Goal: Task Accomplishment & Management: Use online tool/utility

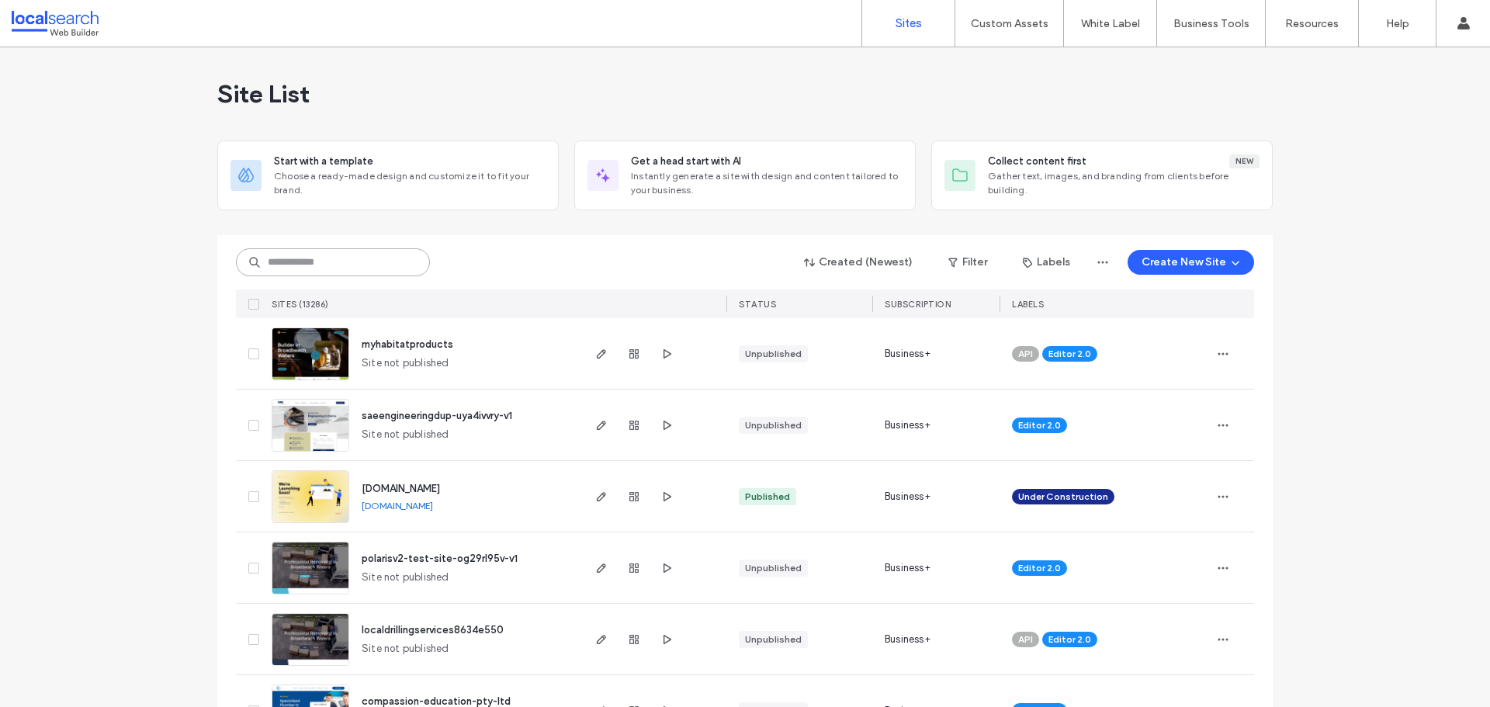
click at [320, 259] on input at bounding box center [333, 262] width 194 height 28
paste input "********"
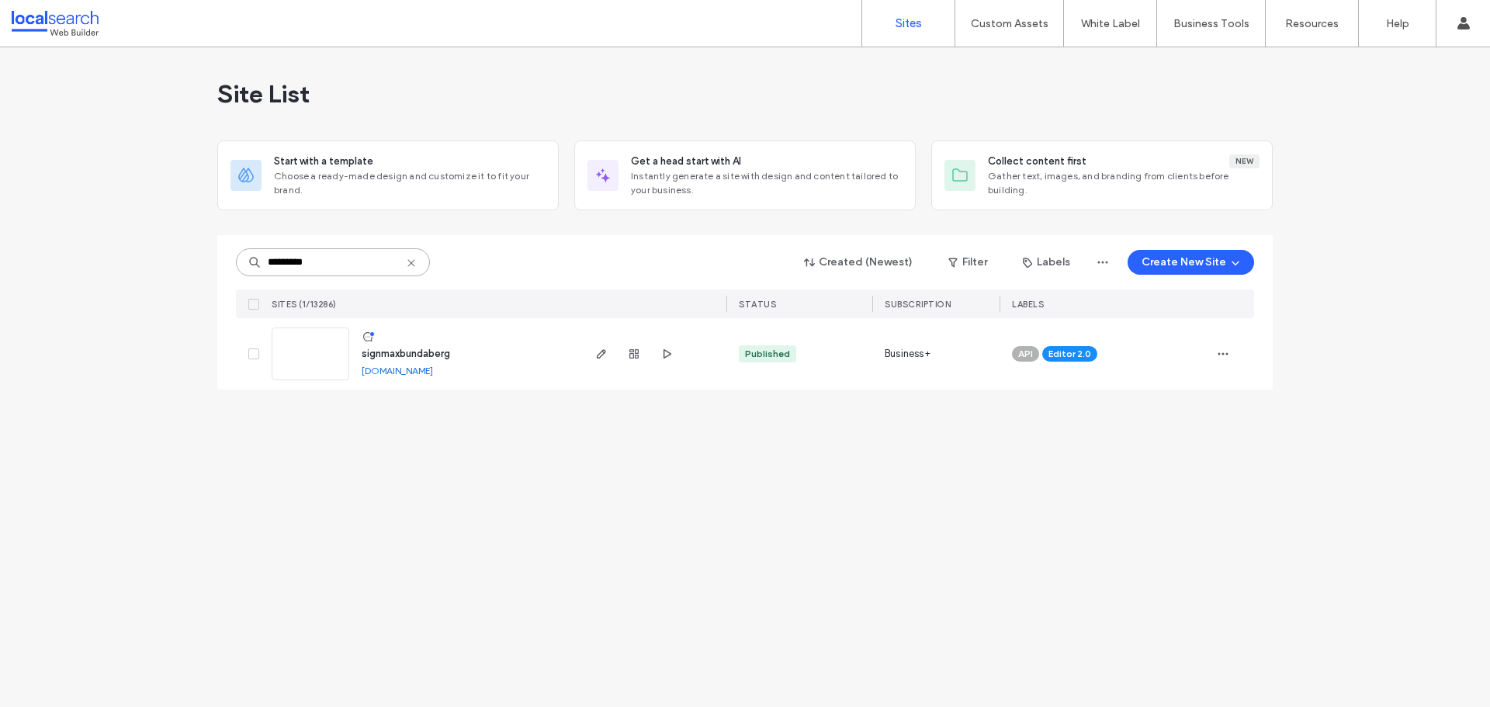
type input "********"
click at [320, 338] on link at bounding box center [311, 353] width 78 height 53
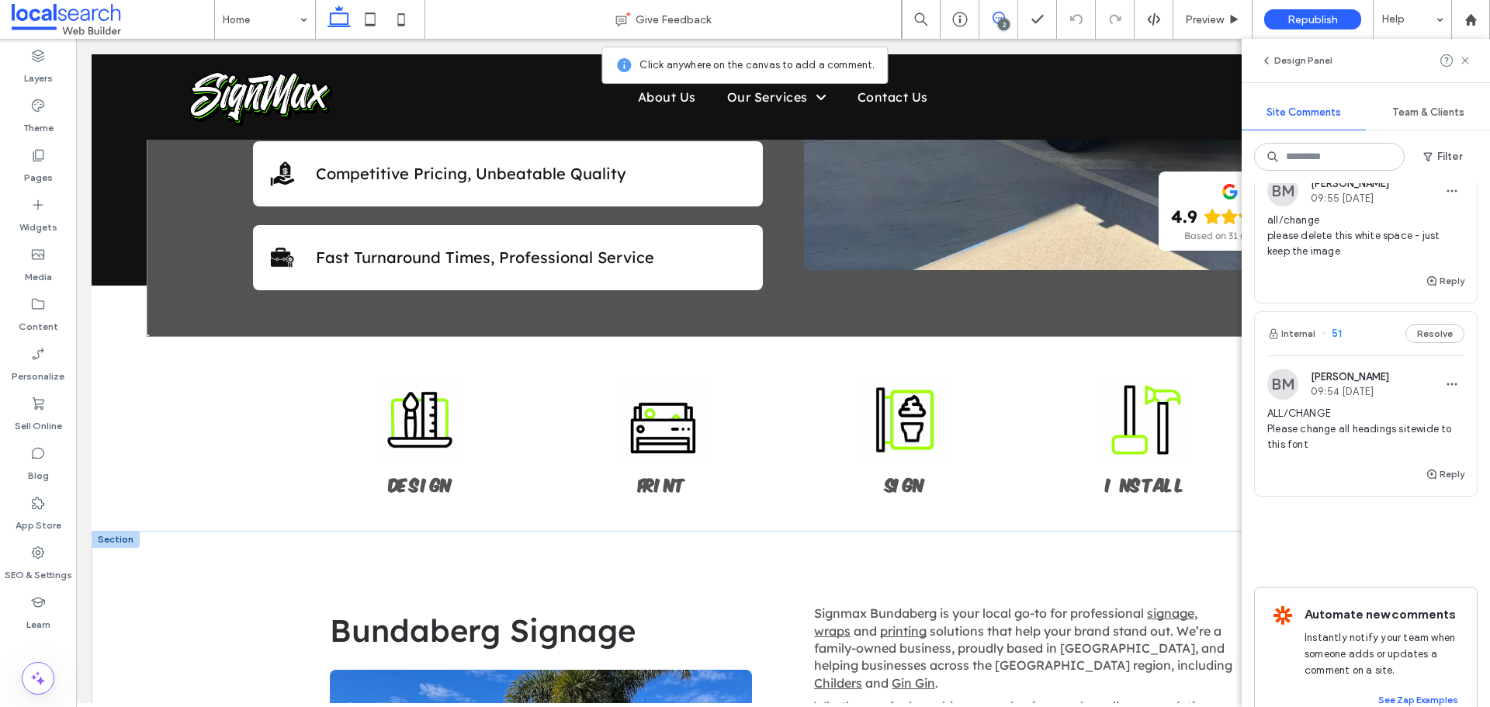
scroll to position [698, 0]
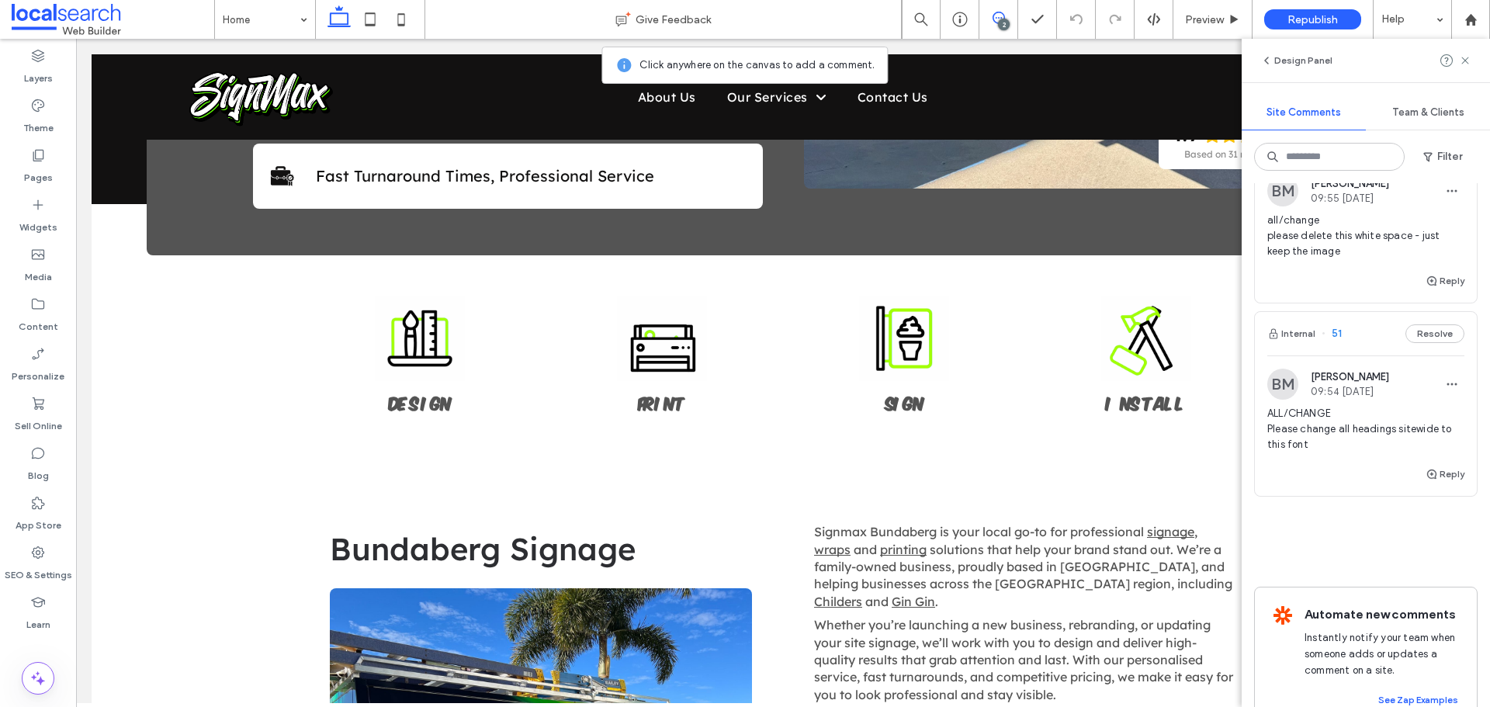
click at [1309, 428] on span "ALL/CHANGE Please change all headings sitewide to this font" at bounding box center [1365, 429] width 197 height 47
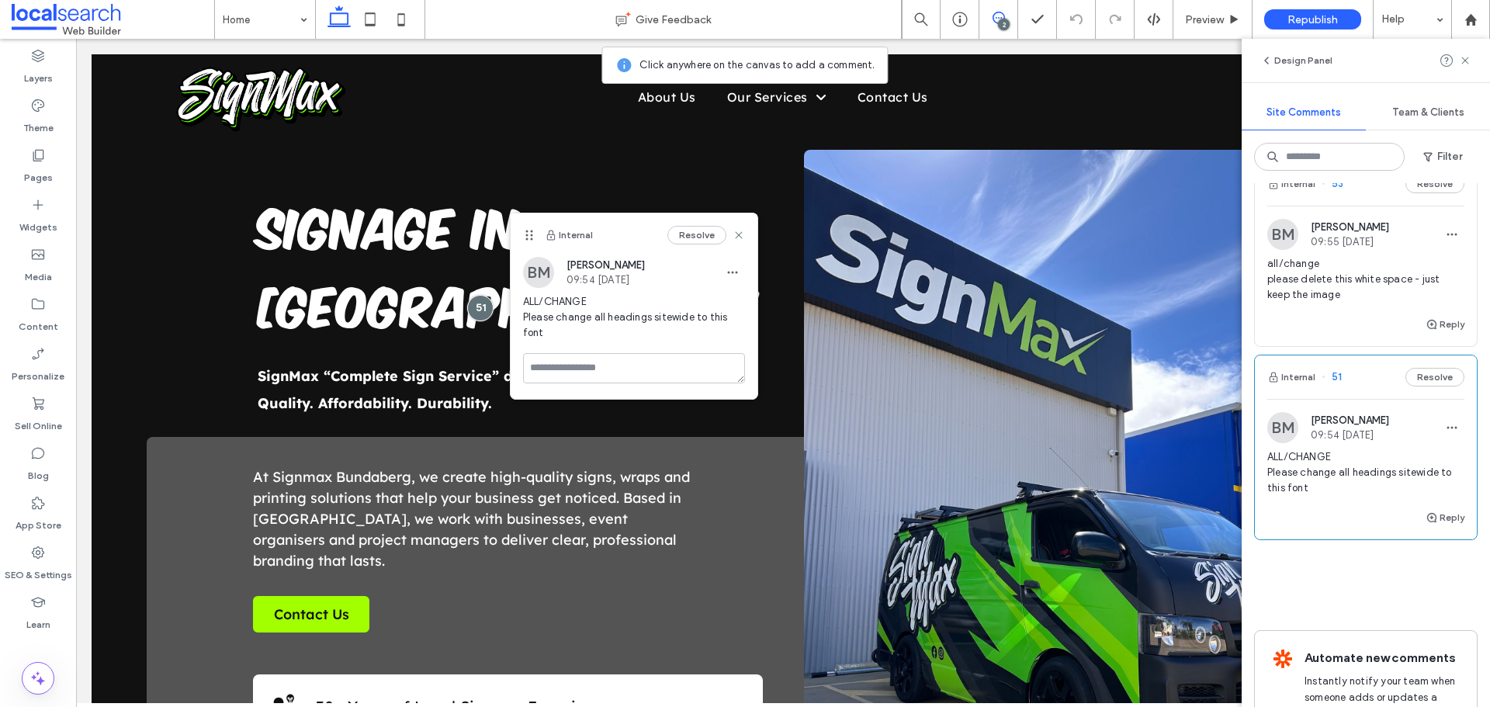
scroll to position [0, 0]
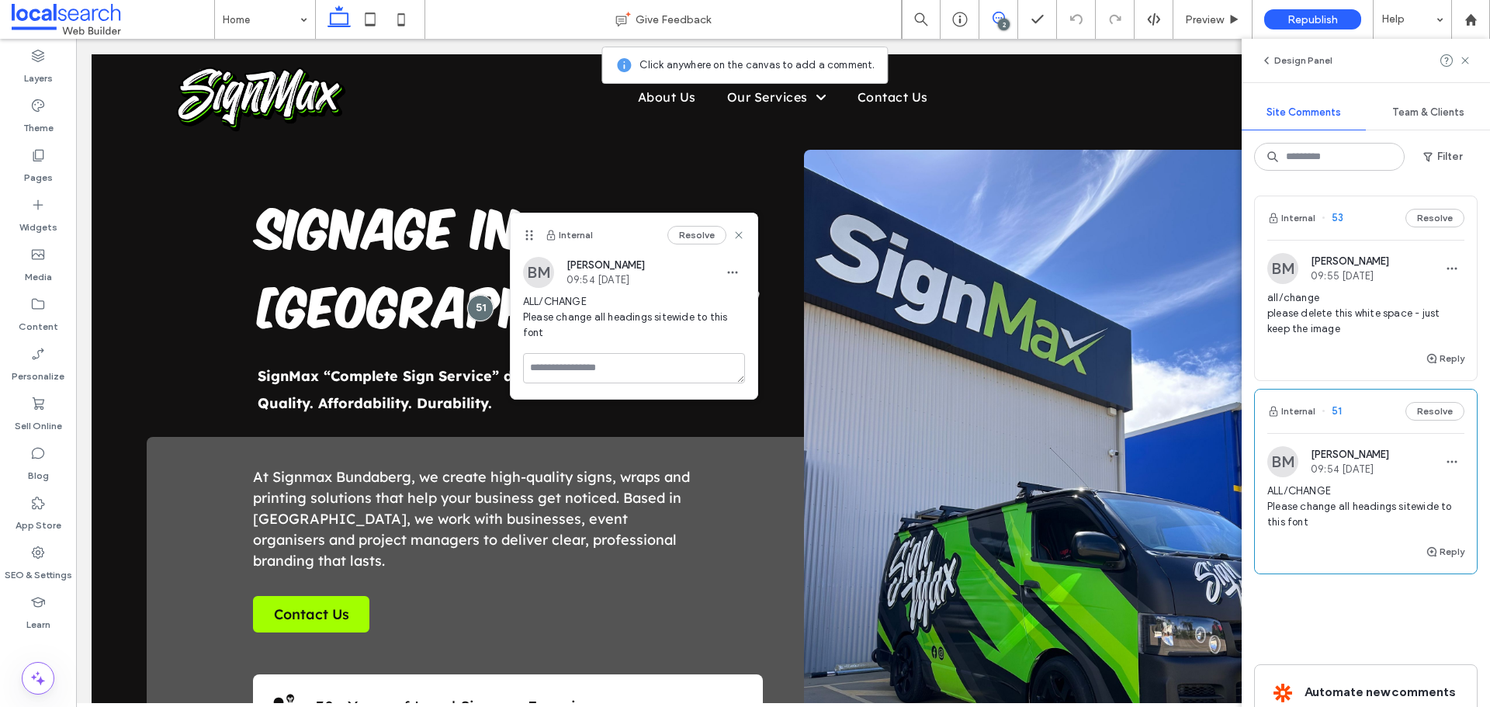
click at [1335, 320] on span "all/change please delete this white space - just keep the image" at bounding box center [1365, 313] width 197 height 47
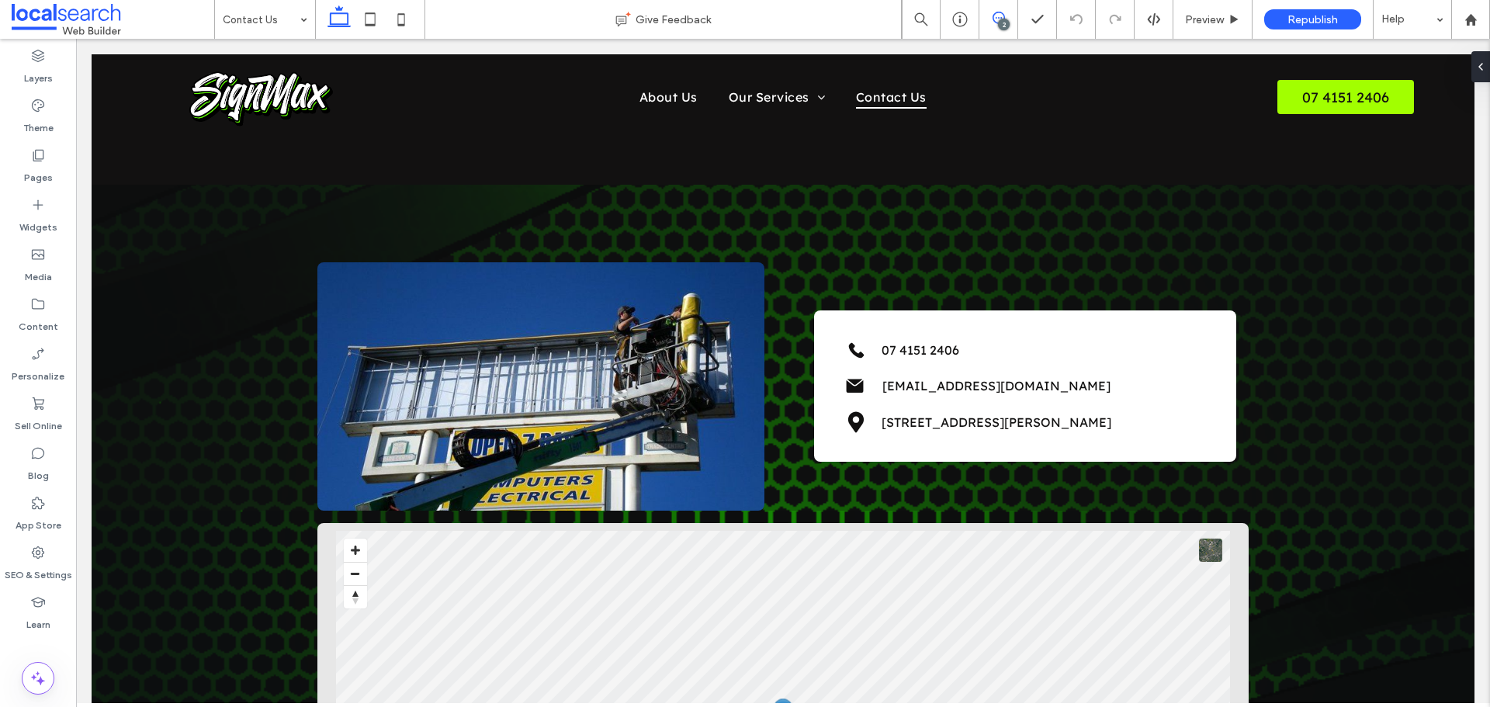
click at [995, 19] on icon at bounding box center [998, 18] width 12 height 12
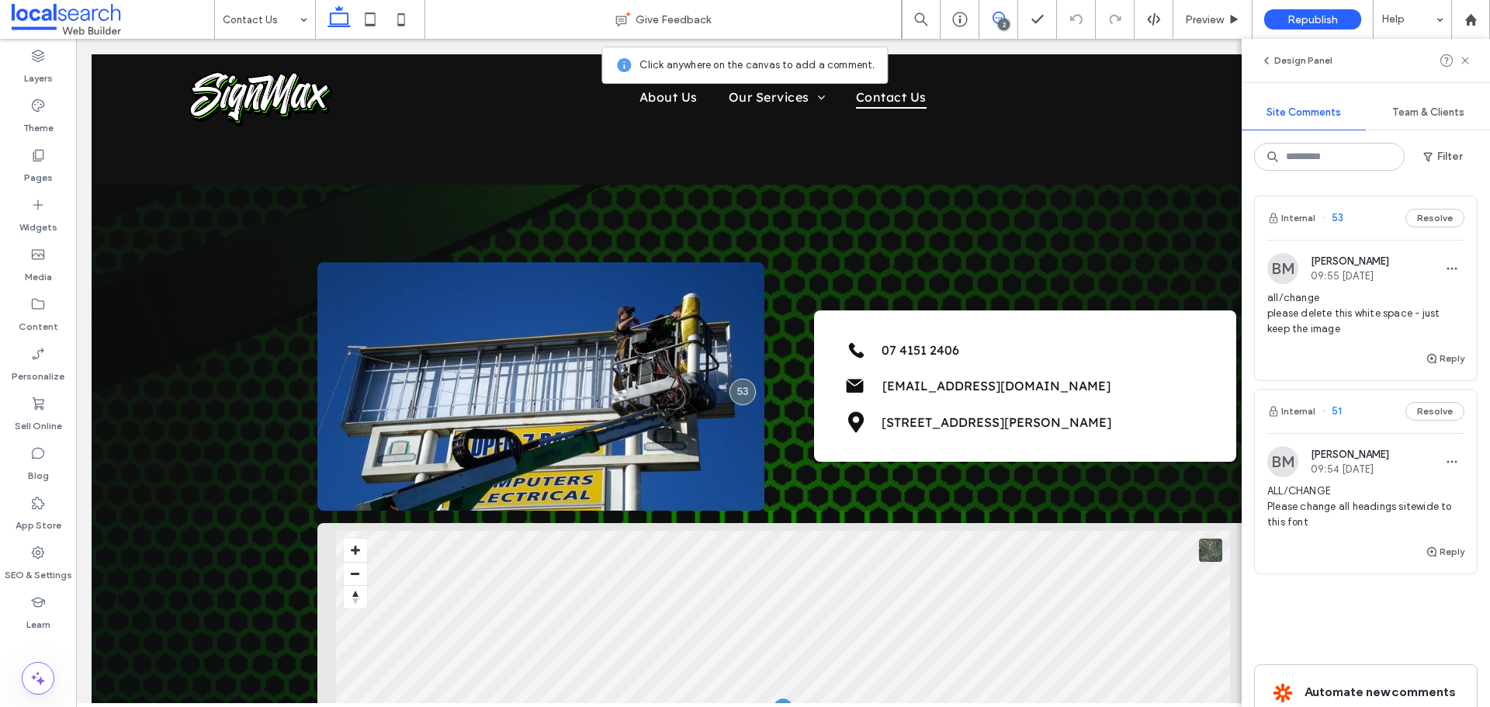
click at [1331, 305] on span "all/change please delete this white space - just keep the image" at bounding box center [1365, 313] width 197 height 47
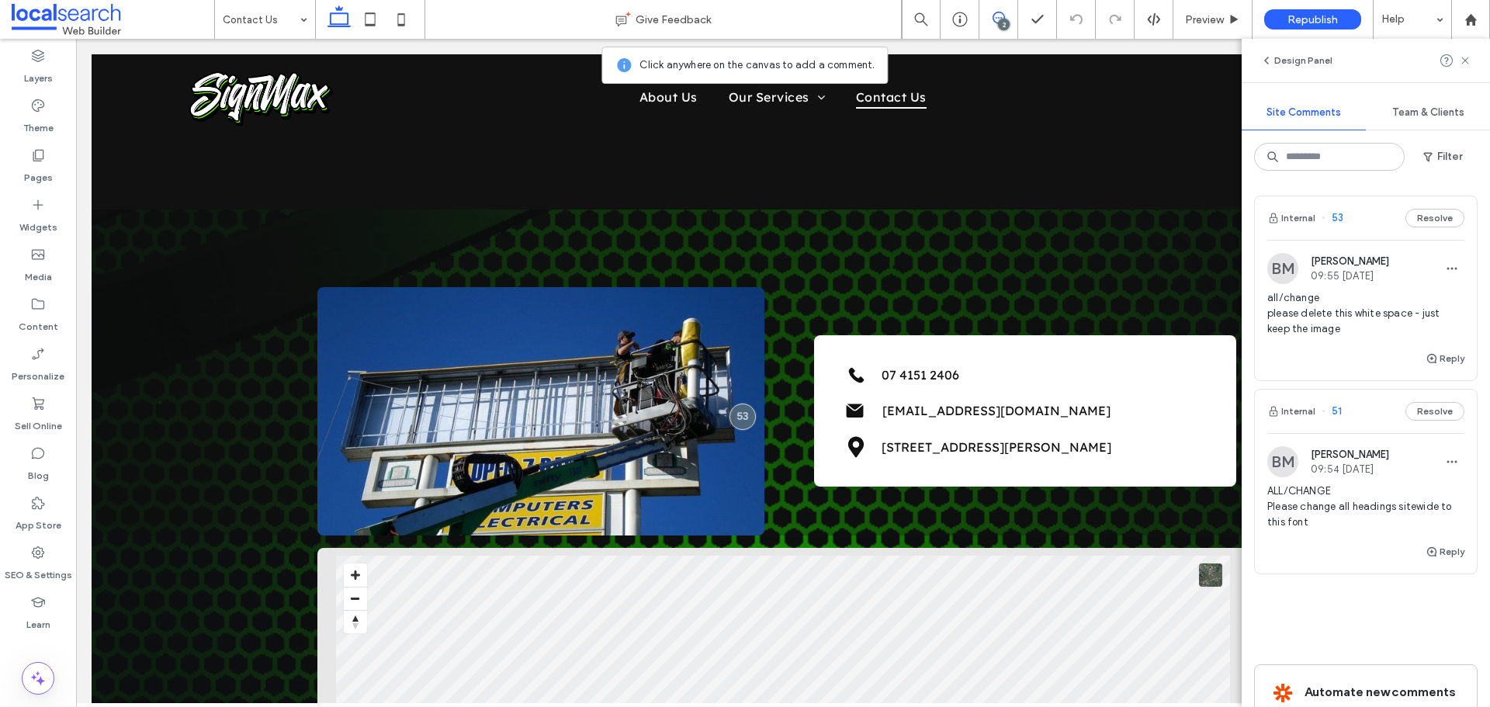
scroll to position [95, 0]
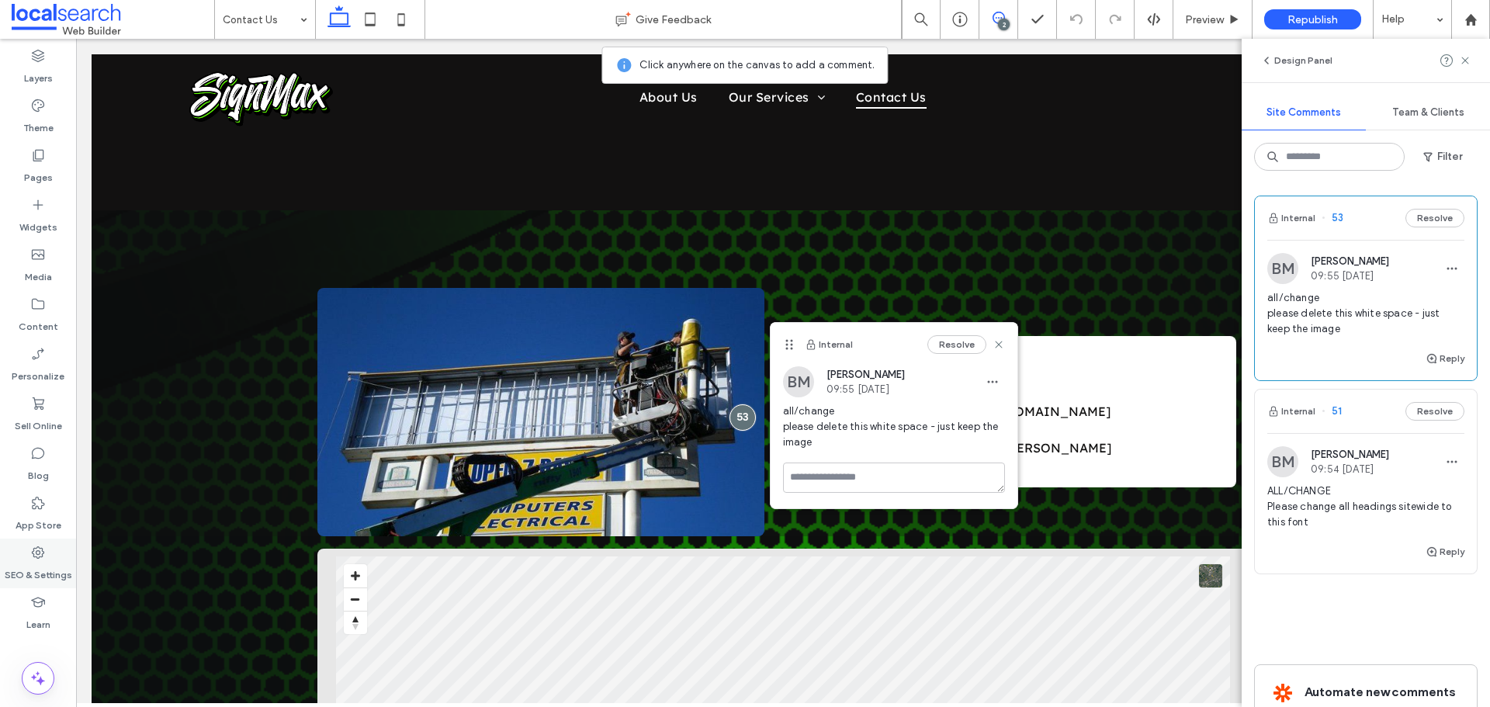
click at [30, 552] on div "SEO & Settings" at bounding box center [38, 563] width 76 height 50
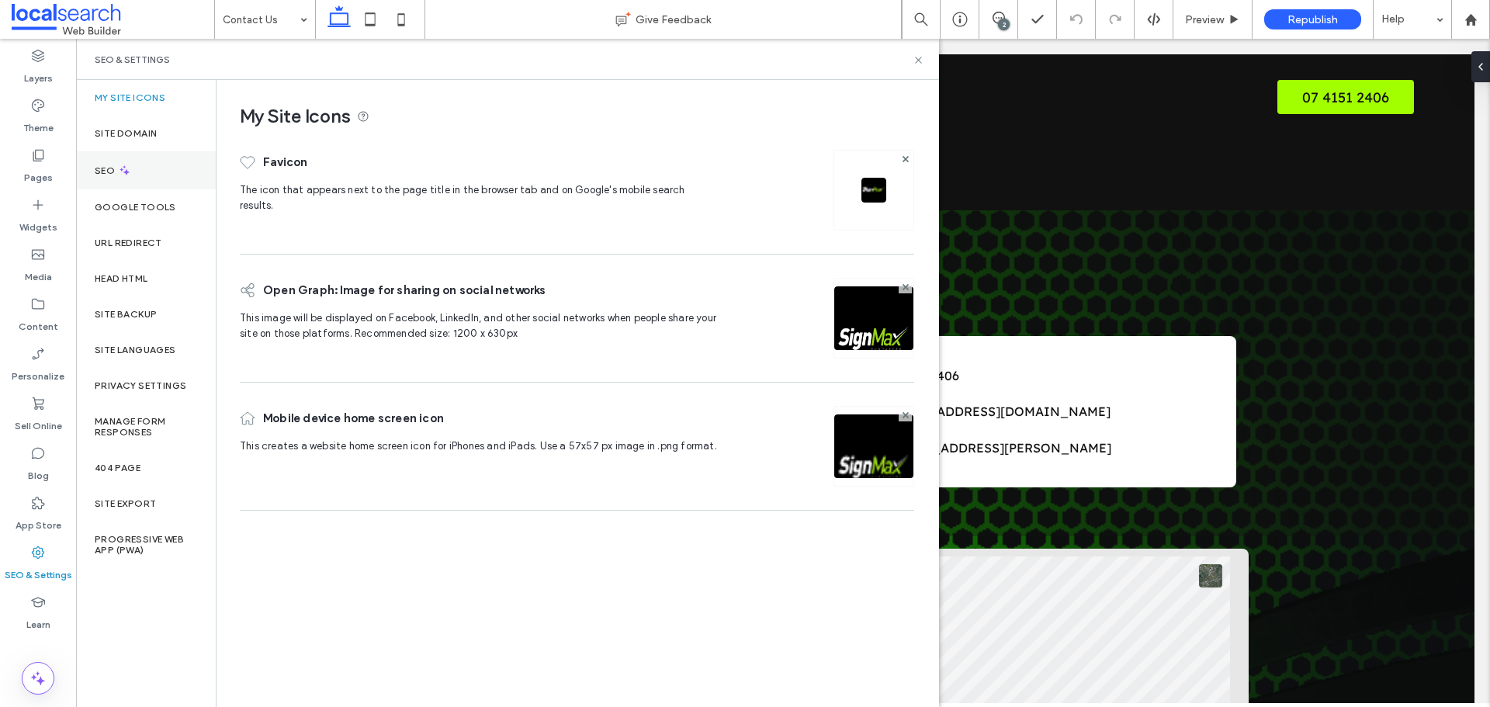
click at [107, 161] on div "SEO" at bounding box center [146, 170] width 140 height 38
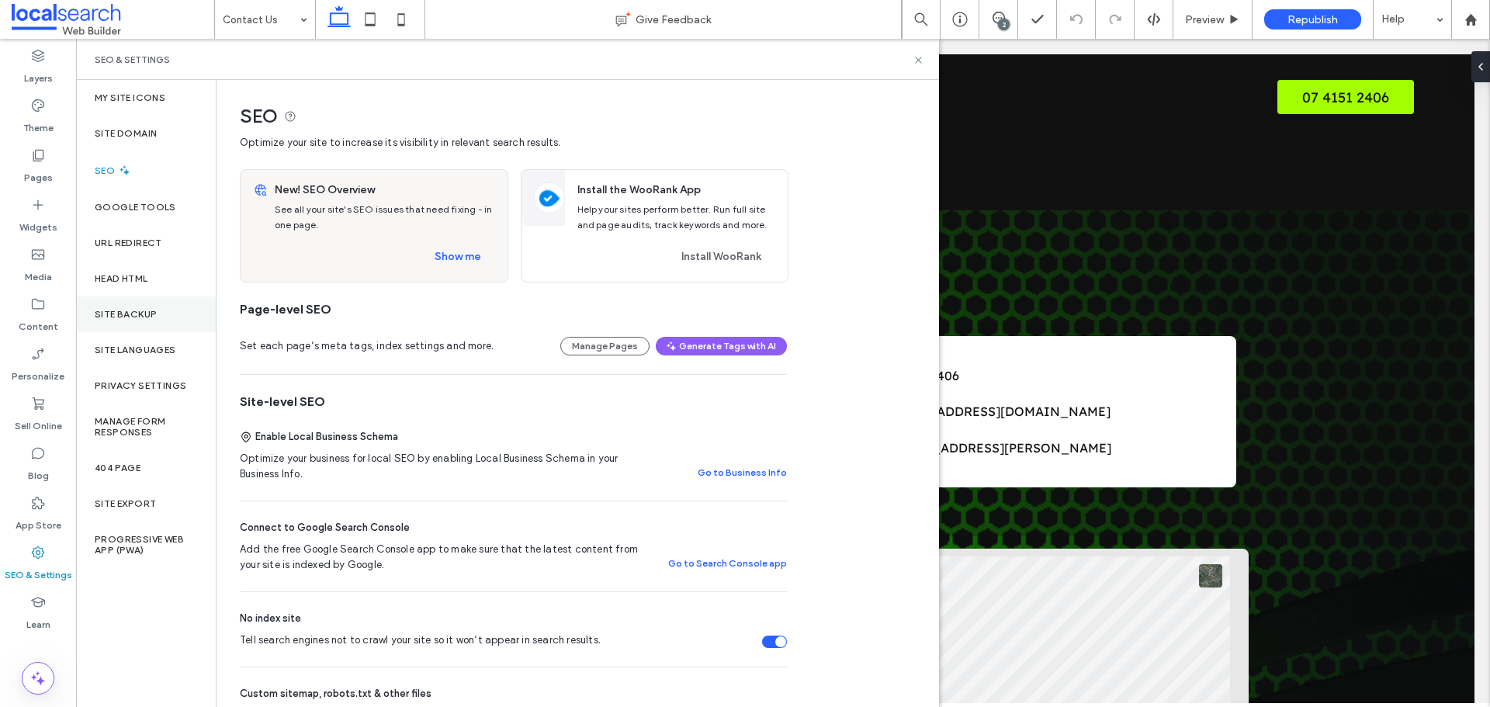
click at [149, 320] on div "Site Backup" at bounding box center [146, 314] width 140 height 36
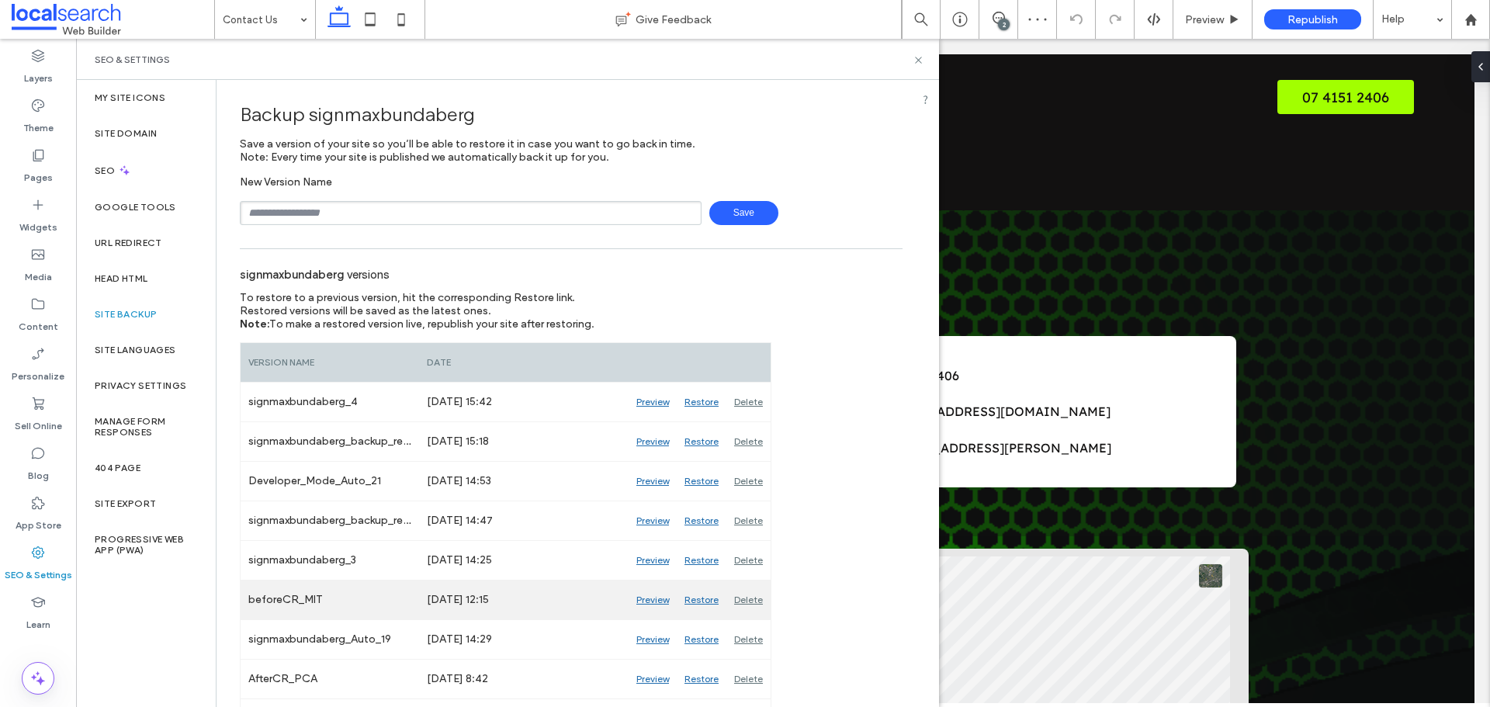
click at [656, 599] on div "Preview" at bounding box center [652, 599] width 48 height 39
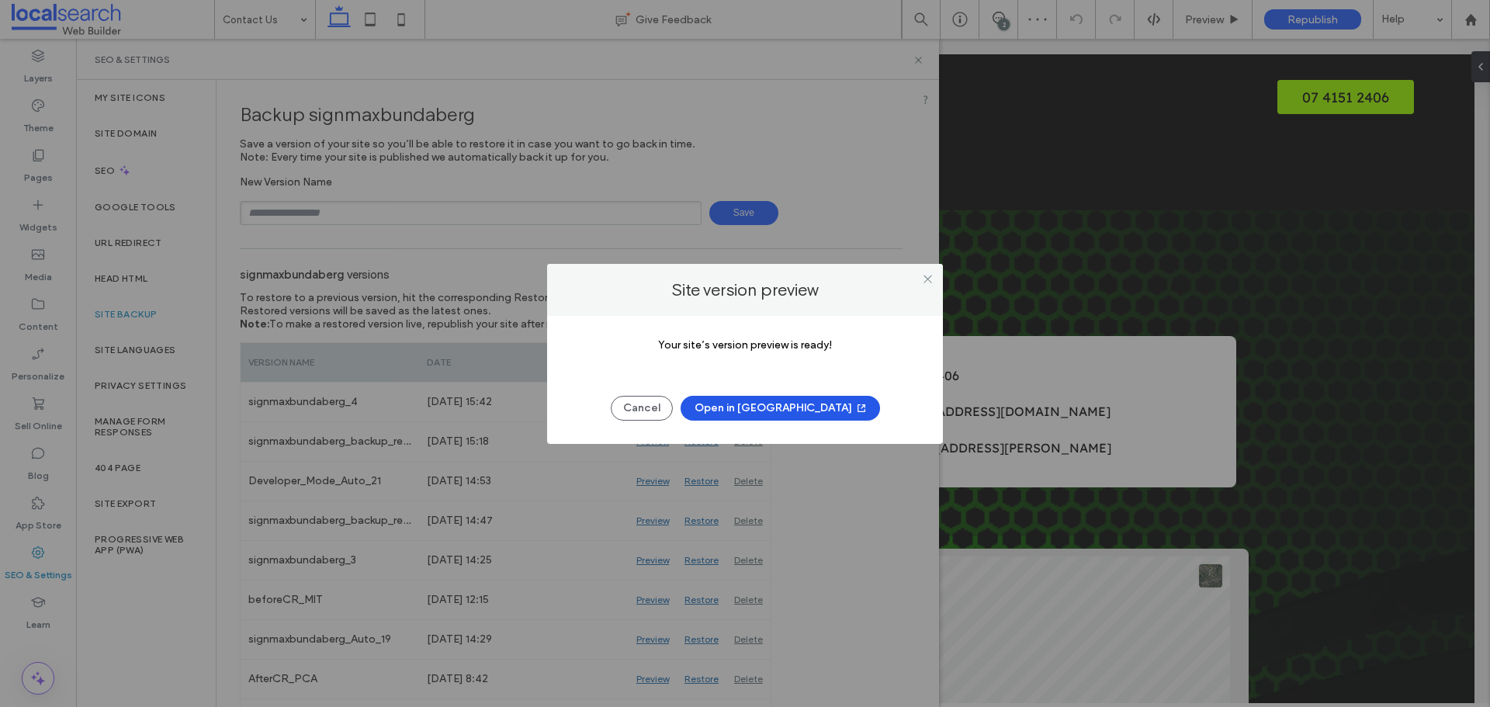
click at [791, 407] on button "Open in [GEOGRAPHIC_DATA]" at bounding box center [779, 408] width 199 height 25
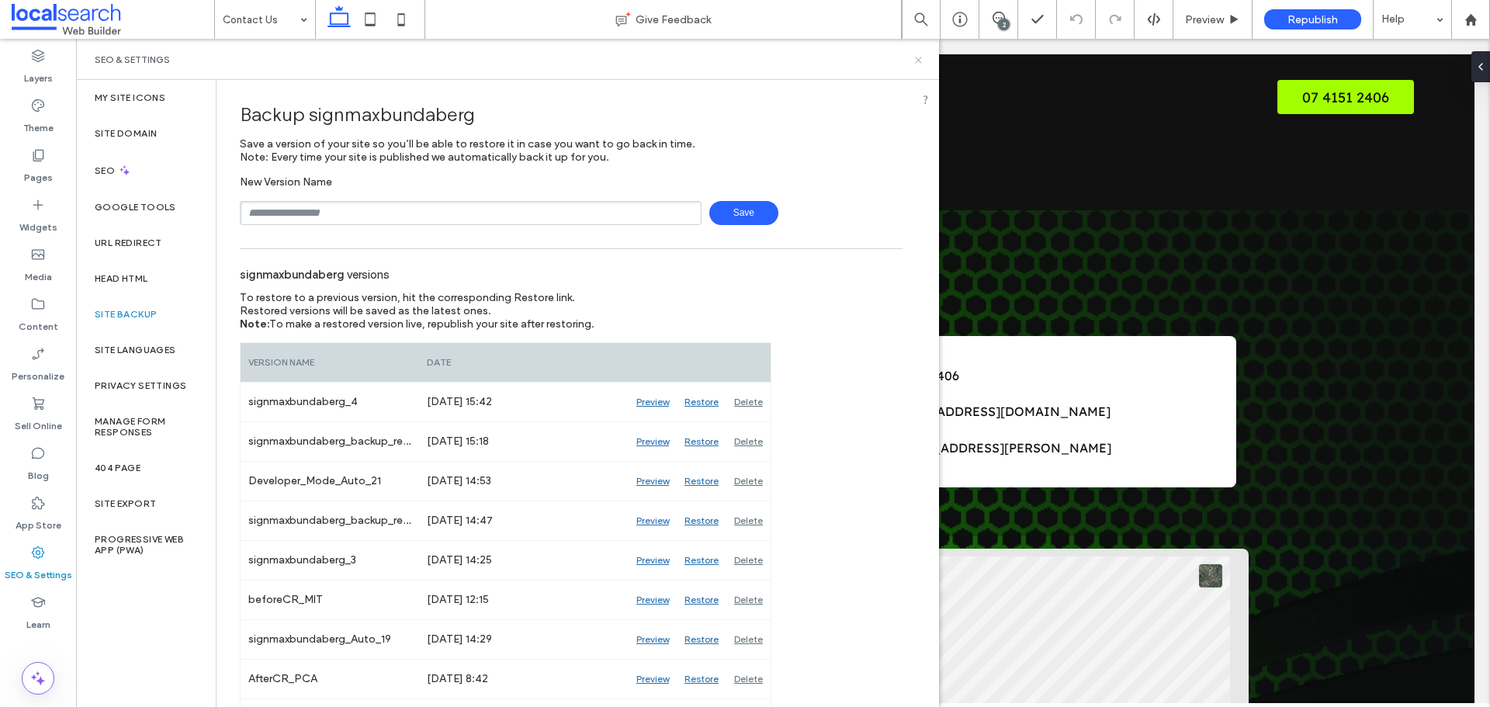
click at [918, 60] on use at bounding box center [918, 60] width 6 height 6
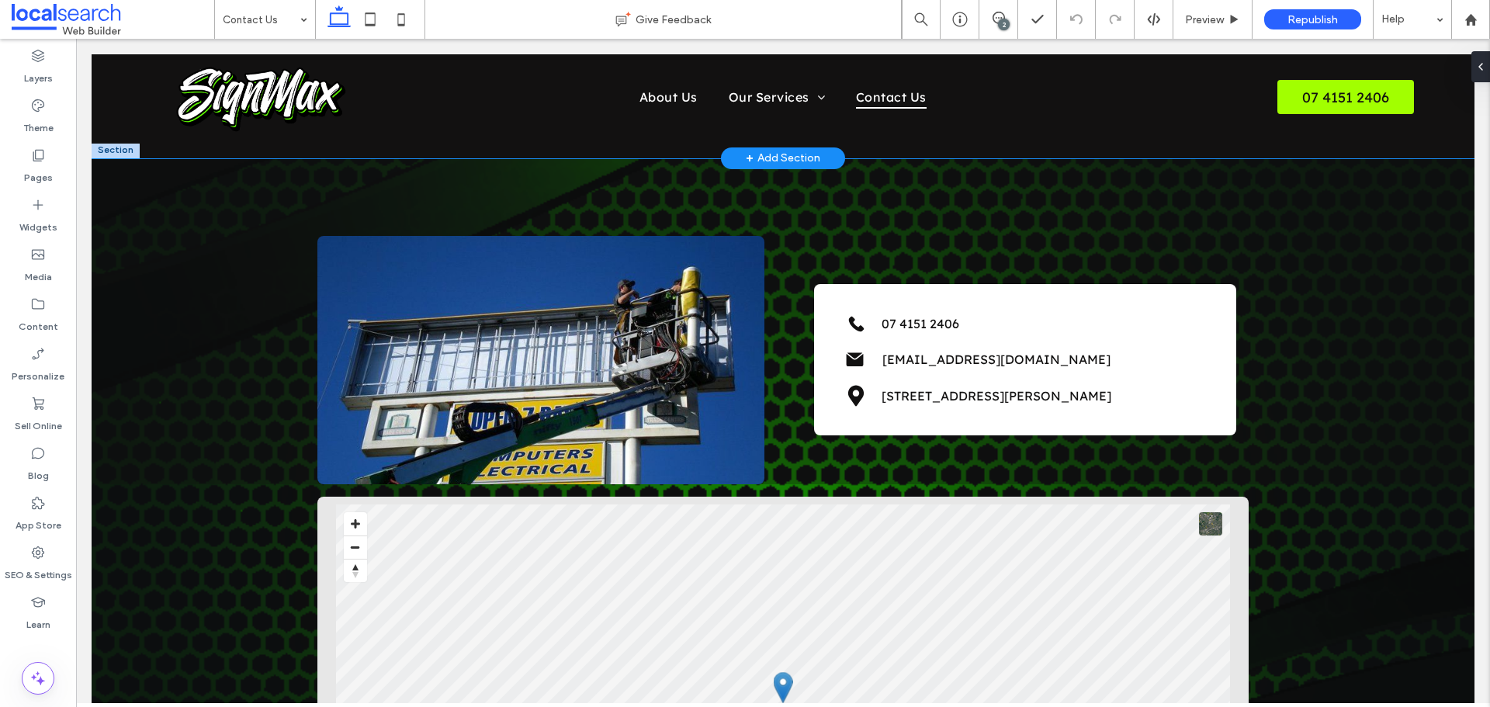
scroll to position [0, 0]
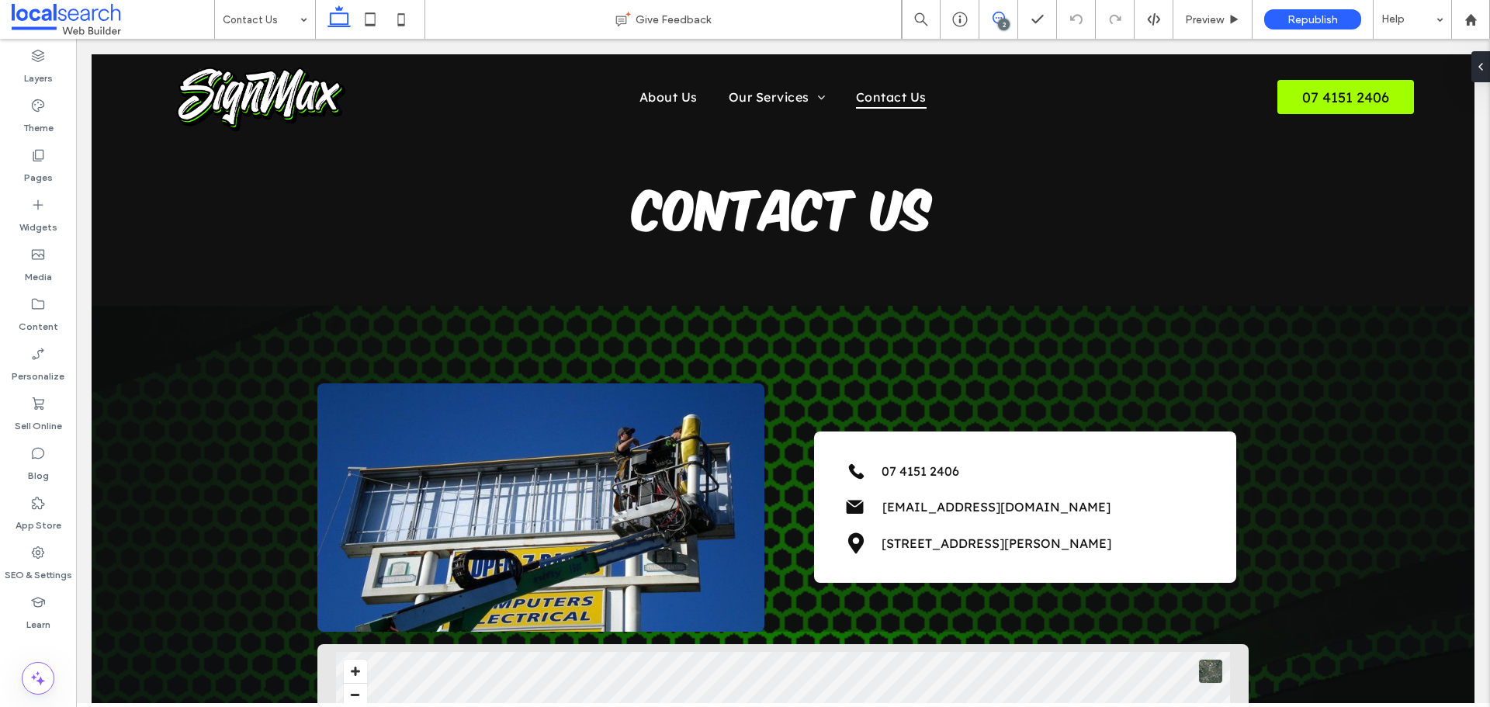
click at [987, 18] on span at bounding box center [998, 18] width 38 height 12
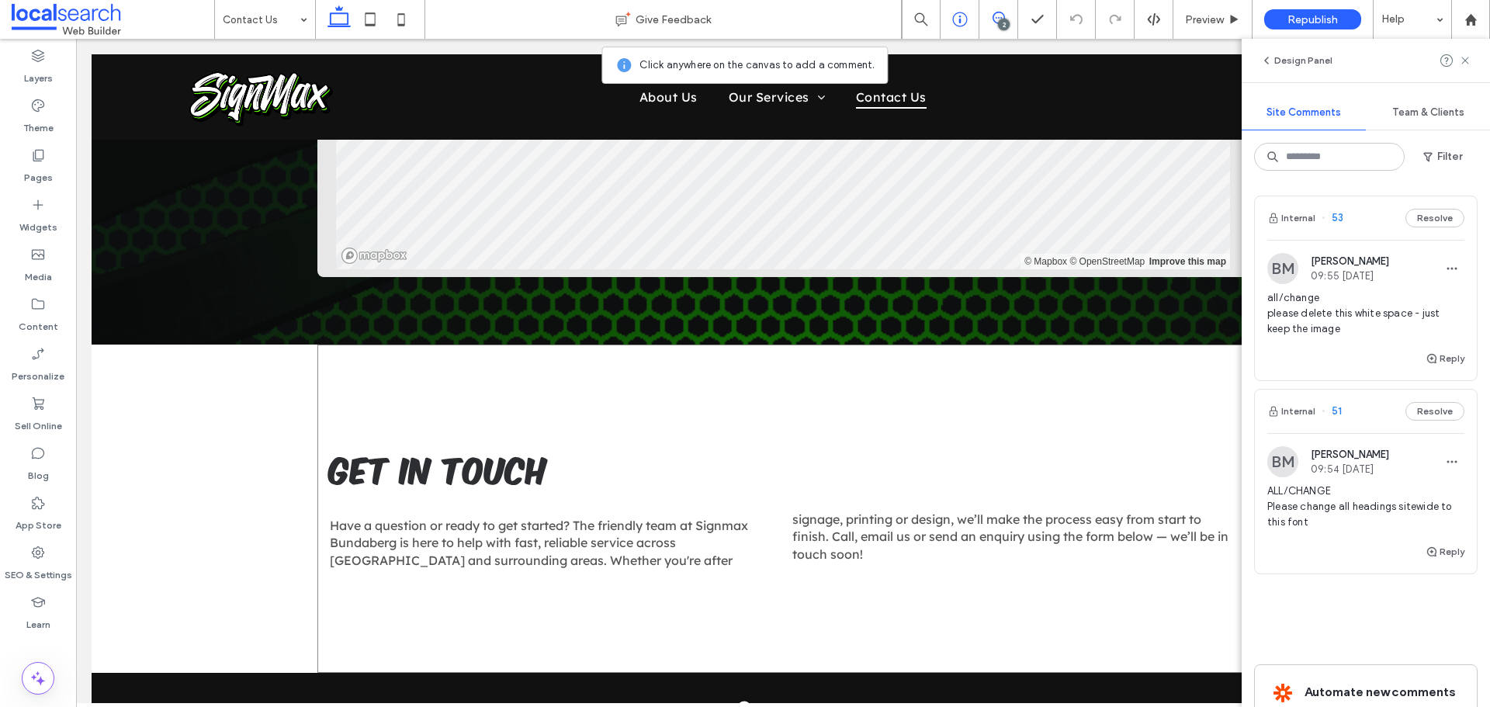
scroll to position [723, 0]
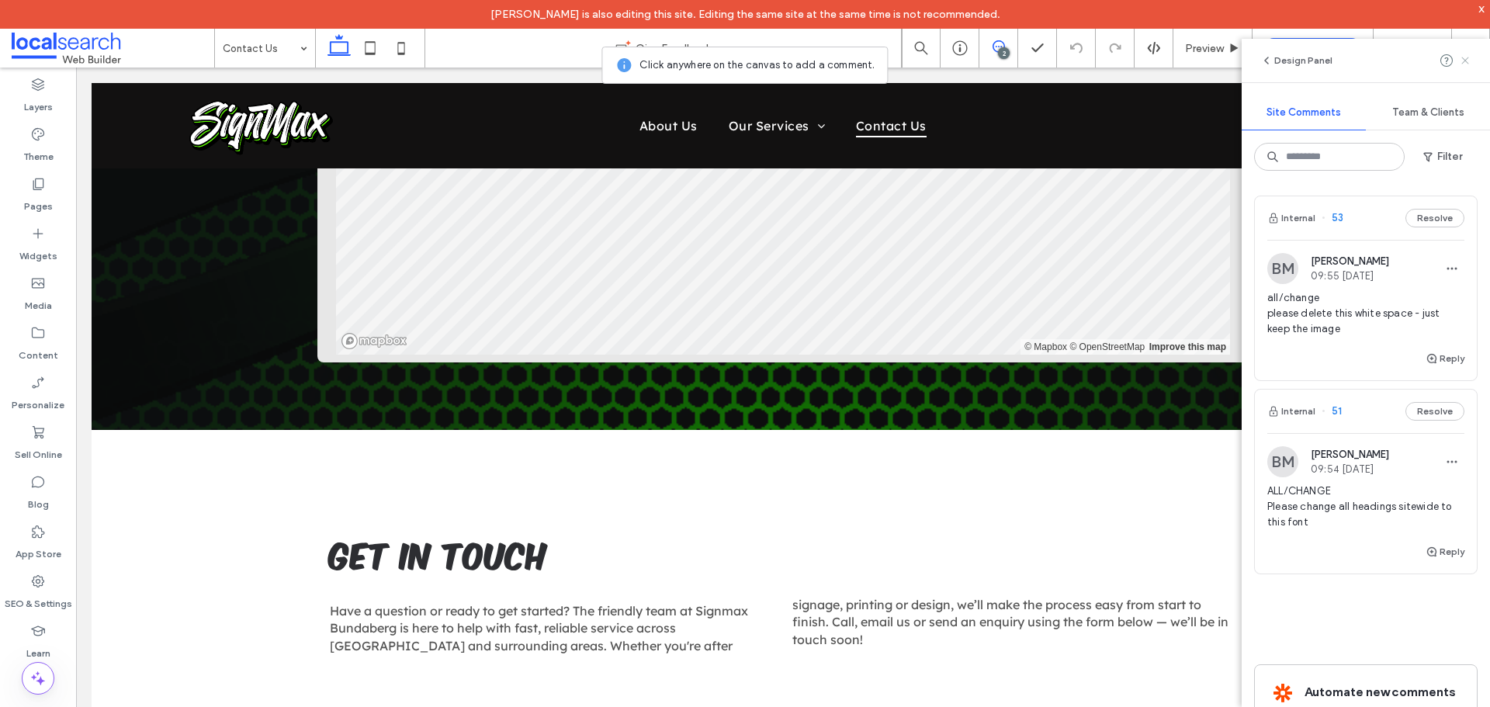
click at [1466, 61] on use at bounding box center [1464, 60] width 7 height 7
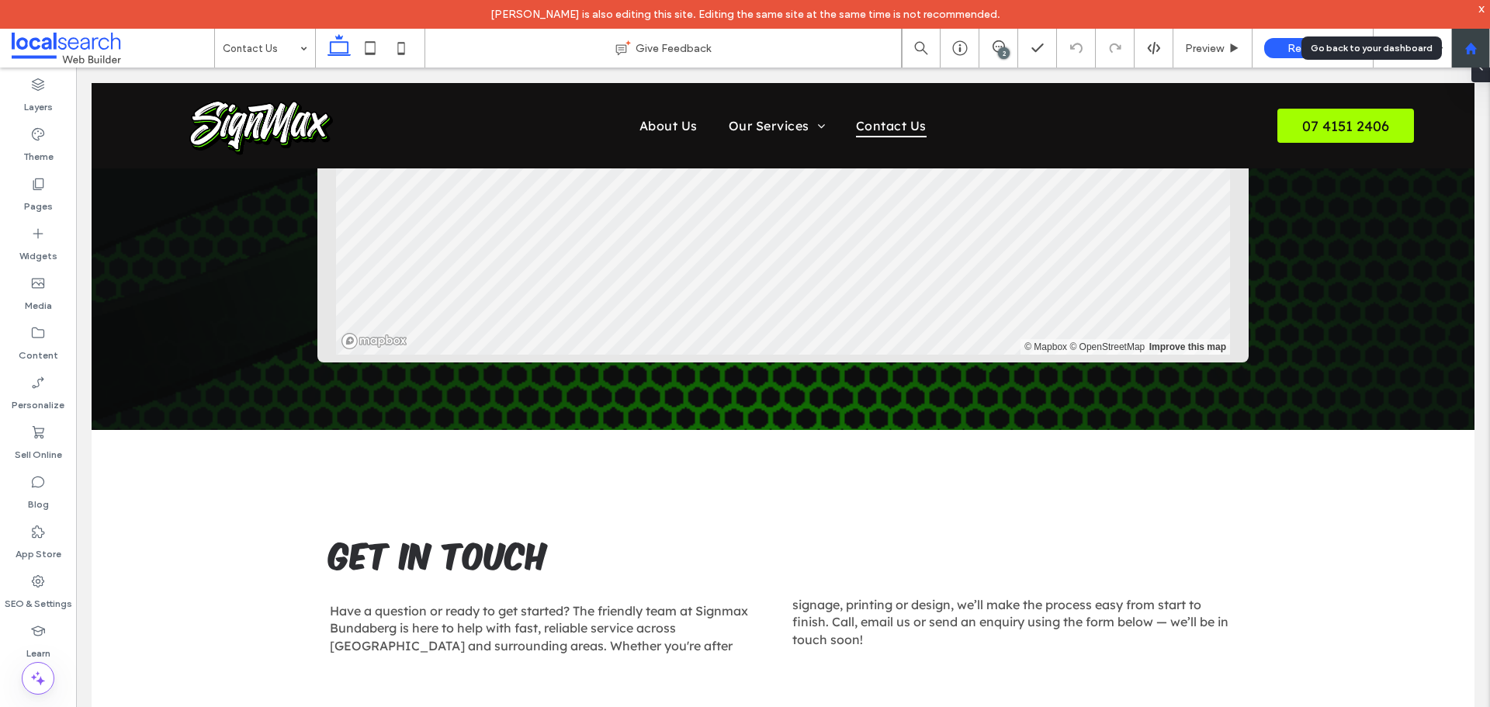
click at [1468, 51] on use at bounding box center [1470, 48] width 12 height 12
